Goal: Transaction & Acquisition: Purchase product/service

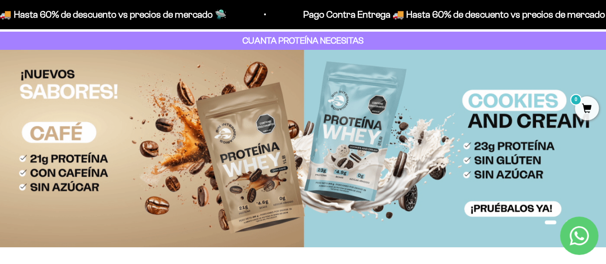
scroll to position [96, 0]
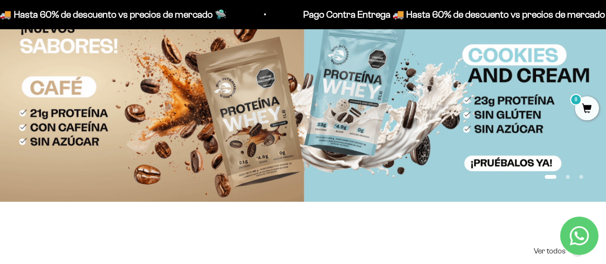
click at [574, 242] on icon "Contact us on WhatsApp" at bounding box center [578, 235] width 19 height 19
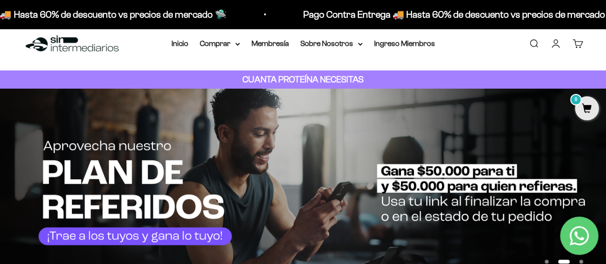
scroll to position [0, 0]
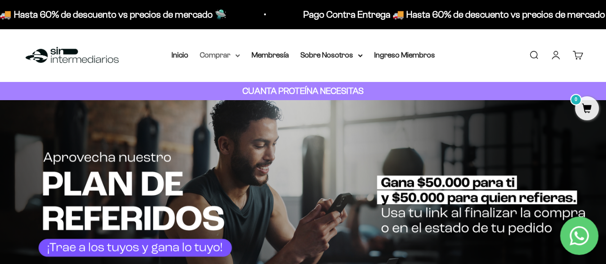
click at [233, 54] on summary "Comprar" at bounding box center [220, 55] width 40 height 12
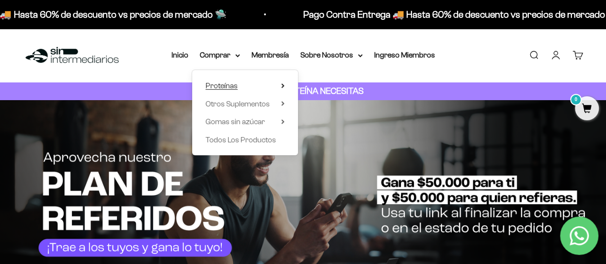
click at [227, 80] on span "Proteínas" at bounding box center [221, 85] width 32 height 12
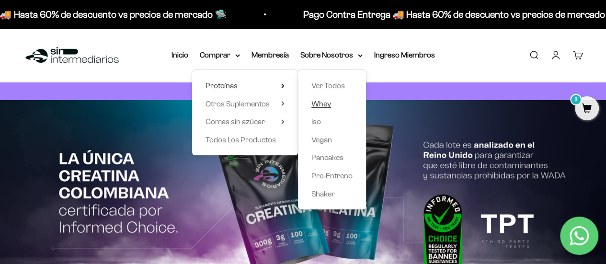
click at [317, 103] on span "Whey" at bounding box center [321, 104] width 20 height 8
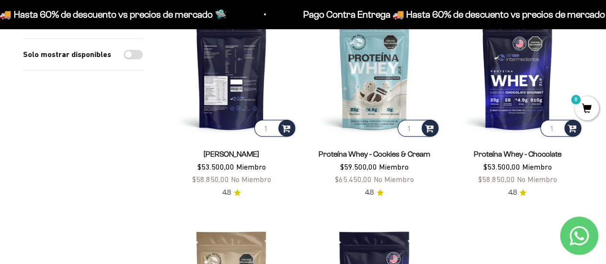
scroll to position [96, 0]
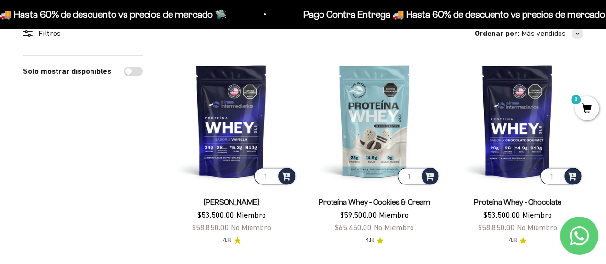
click at [571, 233] on icon "Contact us on WhatsApp" at bounding box center [578, 235] width 19 height 19
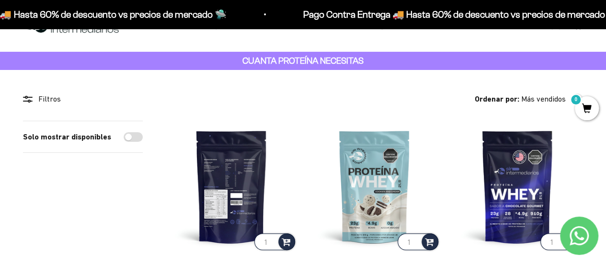
scroll to position [0, 0]
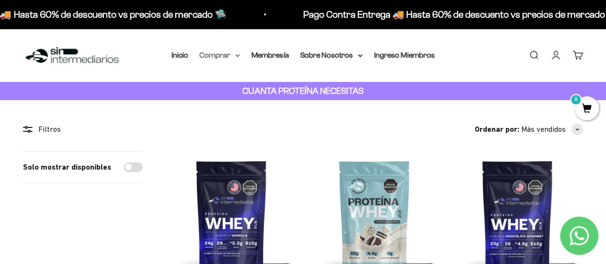
click at [233, 56] on summary "Comprar" at bounding box center [220, 55] width 40 height 12
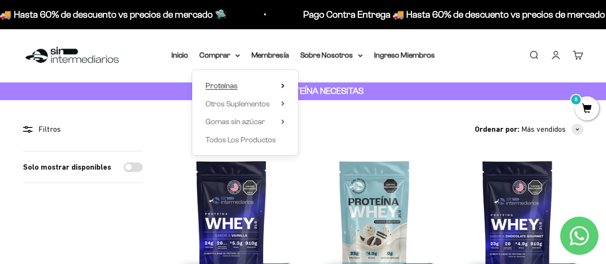
click at [230, 86] on span "Proteínas" at bounding box center [221, 85] width 32 height 8
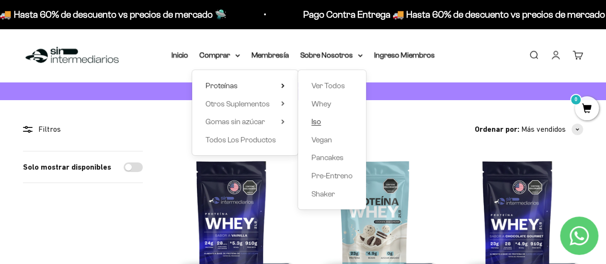
click at [316, 124] on span "Iso" at bounding box center [316, 121] width 10 height 8
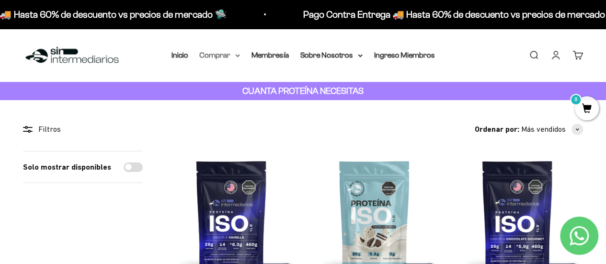
click at [223, 52] on summary "Comprar" at bounding box center [220, 55] width 40 height 12
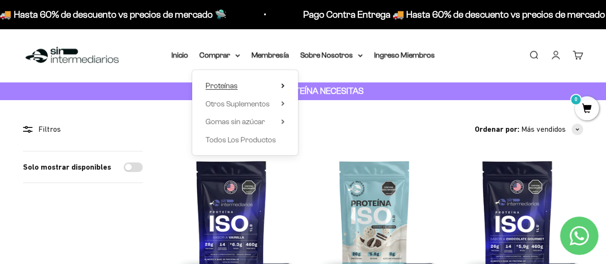
click at [236, 86] on span "Proteínas" at bounding box center [221, 85] width 32 height 8
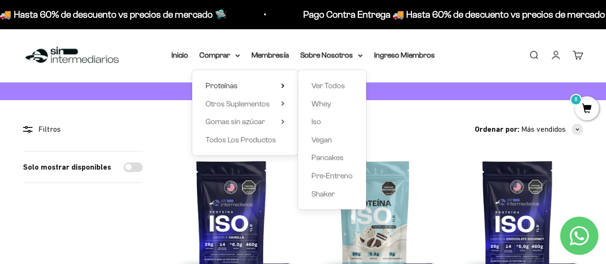
click at [389, 128] on div "Ordenar por: Más vendidos Características Más vendidos Alfabéticamente, A-Z Alf…" at bounding box center [374, 129] width 417 height 12
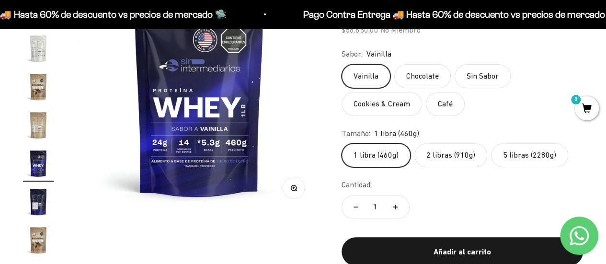
scroll to position [144, 0]
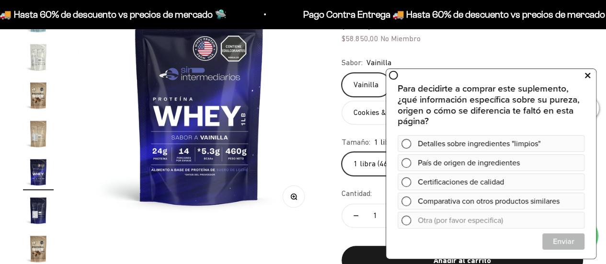
click at [587, 76] on icon at bounding box center [587, 75] width 5 height 12
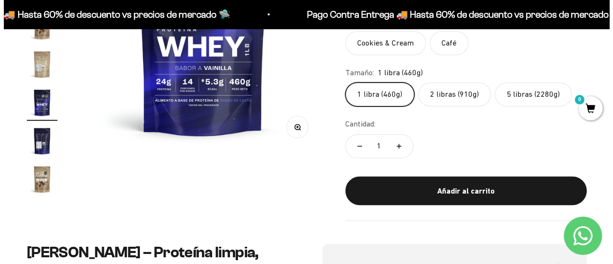
scroll to position [239, 0]
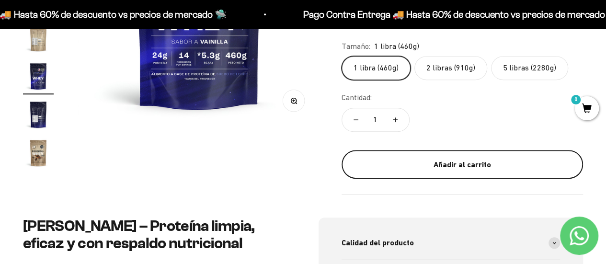
click at [453, 165] on div "Añadir al carrito" at bounding box center [462, 164] width 203 height 12
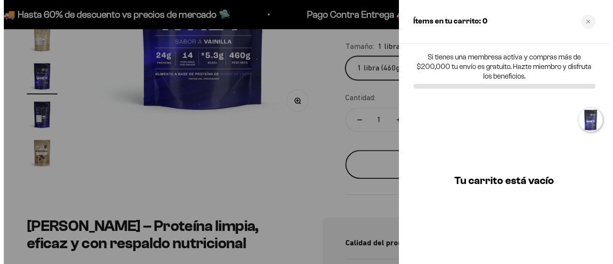
scroll to position [0, 4272]
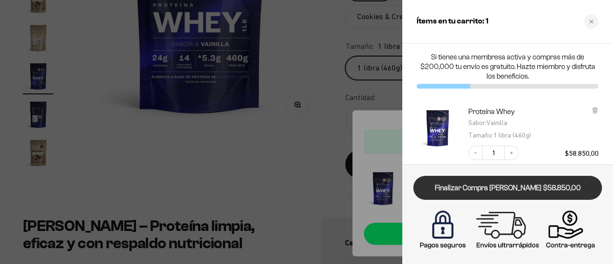
click at [485, 181] on link "Finalizar Compra [PERSON_NAME] $58.850,00" at bounding box center [507, 188] width 189 height 24
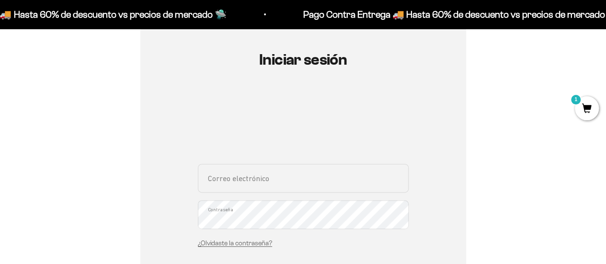
scroll to position [96, 0]
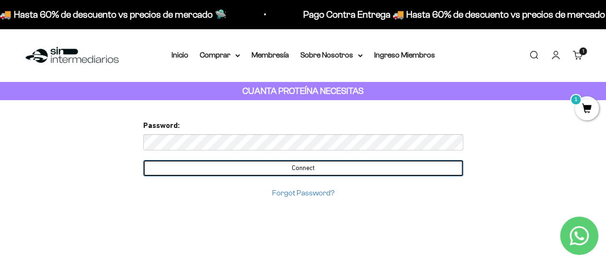
click at [350, 161] on input "Connect" at bounding box center [303, 168] width 320 height 16
click at [306, 165] on input "Connect" at bounding box center [303, 168] width 320 height 16
